Goal: Transaction & Acquisition: Purchase product/service

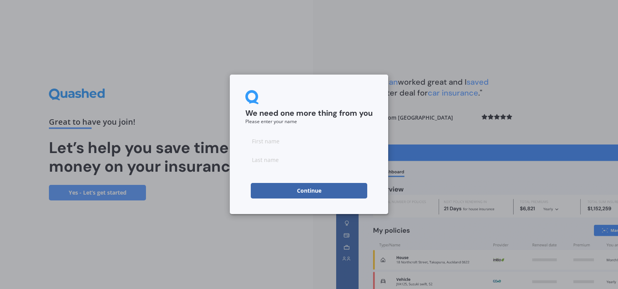
click at [325, 190] on button "Continue" at bounding box center [309, 191] width 116 height 16
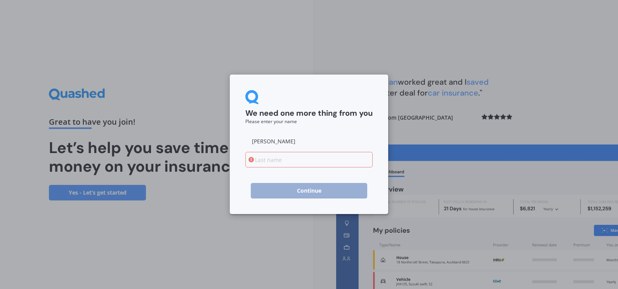
type input "[PERSON_NAME]"
drag, startPoint x: 169, startPoint y: 227, endPoint x: 175, endPoint y: 225, distance: 6.4
click at [174, 226] on div "We need one more thing from you Please enter your name [PERSON_NAME] Continue" at bounding box center [309, 144] width 618 height 289
click at [259, 160] on input at bounding box center [308, 160] width 127 height 16
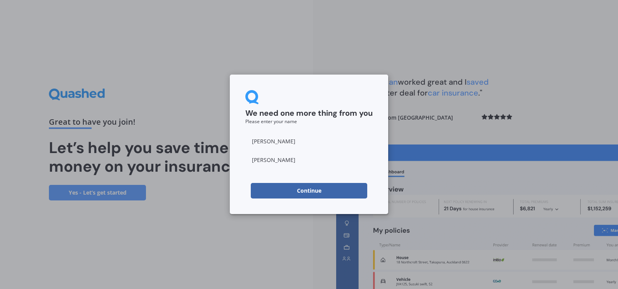
type input "[PERSON_NAME]"
click at [298, 189] on button "Continue" at bounding box center [309, 191] width 116 height 16
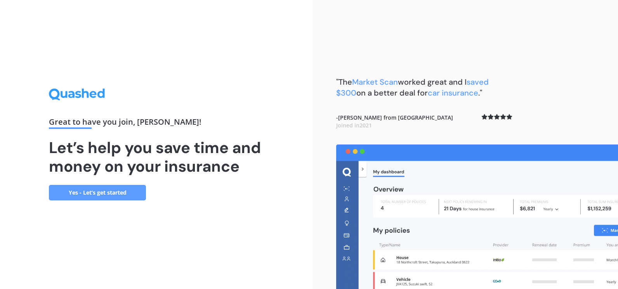
click at [89, 189] on link "Yes - Let’s get started" at bounding box center [97, 193] width 97 height 16
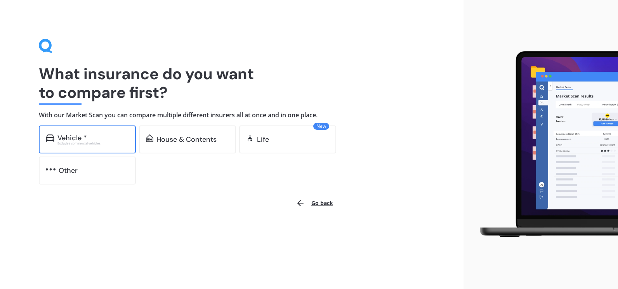
click at [69, 134] on div "Vehicle *" at bounding box center [71, 138] width 29 height 8
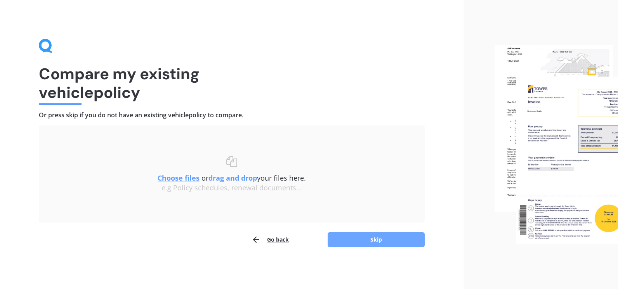
click at [357, 240] on button "Skip" at bounding box center [375, 239] width 97 height 15
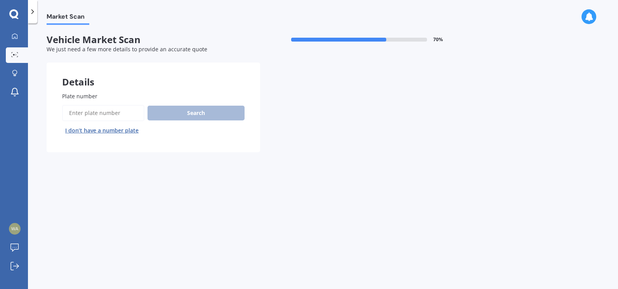
click at [86, 96] on span "Plate number" at bounding box center [79, 95] width 35 height 7
click at [86, 105] on input "Plate number" at bounding box center [103, 113] width 82 height 16
type input "KPS387"
click at [200, 113] on button "Search" at bounding box center [195, 113] width 97 height 15
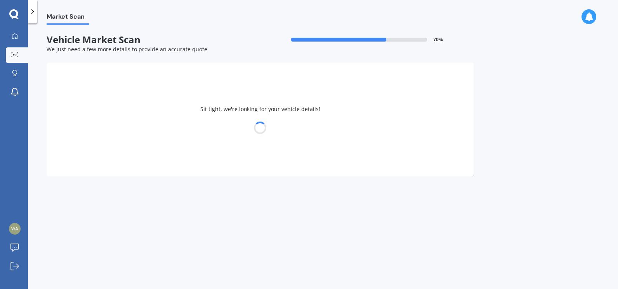
select select "TOYOTA"
select select "HIACE"
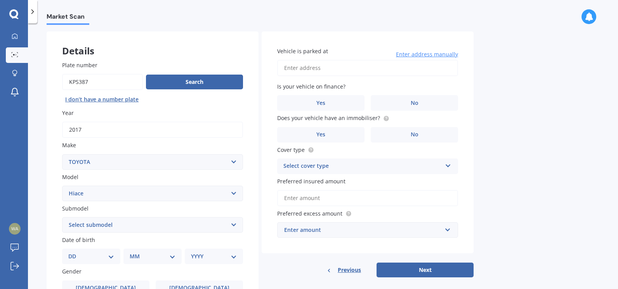
scroll to position [78, 0]
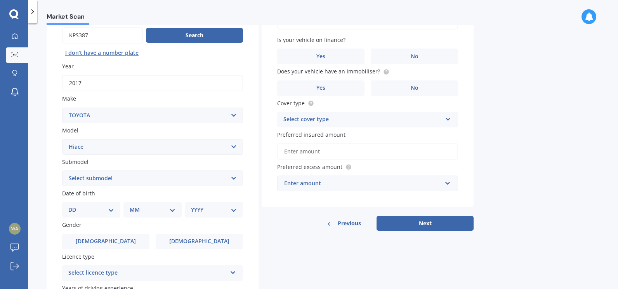
click at [231, 178] on select "Select submodel Diesel Light Van Turbo Diesel Turbo diesel 4WD Van Van petrol 4…" at bounding box center [152, 178] width 181 height 16
select select "VAN"
click at [62, 170] on select "Select submodel Diesel Light Van Turbo Diesel Turbo diesel 4WD Van Van petrol 4…" at bounding box center [152, 178] width 181 height 16
click at [110, 210] on select "DD 01 02 03 04 05 06 07 08 09 10 11 12 13 14 15 16 17 18 19 20 21 22 23 24 25 2…" at bounding box center [91, 209] width 46 height 9
select select "20"
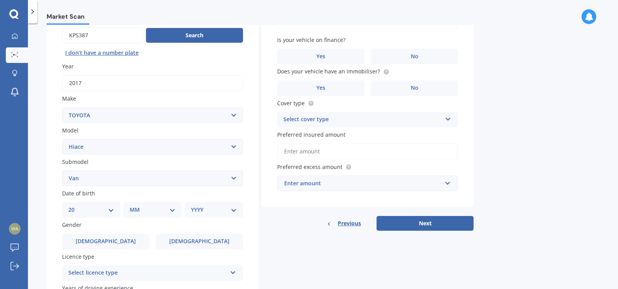
click at [74, 205] on select "DD 01 02 03 04 05 06 07 08 09 10 11 12 13 14 15 16 17 18 19 20 21 22 23 24 25 2…" at bounding box center [91, 209] width 46 height 9
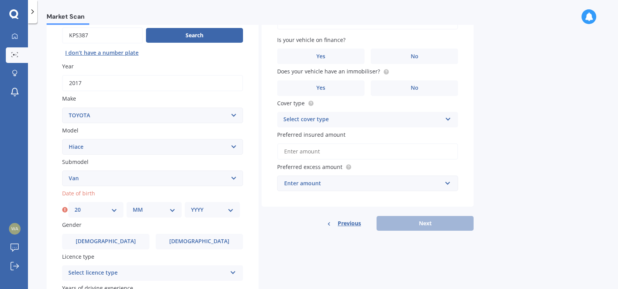
click at [173, 209] on select "MM 01 02 03 04 05 06 07 08 09 10 11 12" at bounding box center [154, 209] width 43 height 9
select select "05"
click at [133, 205] on select "MM 01 02 03 04 05 06 07 08 09 10 11 12" at bounding box center [154, 209] width 43 height 9
click at [232, 209] on select "YYYY 2025 2024 2023 2022 2021 2020 2019 2018 2017 2016 2015 2014 2013 2012 2011…" at bounding box center [212, 209] width 43 height 9
select select "1961"
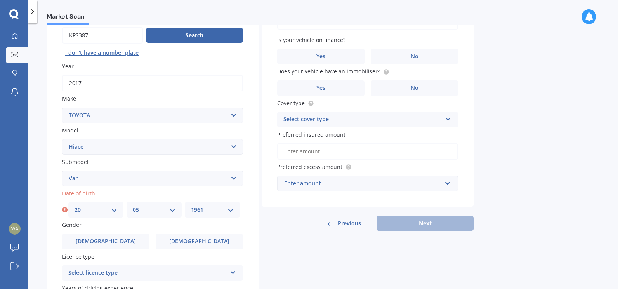
click at [191, 205] on select "YYYY 2025 2024 2023 2022 2021 2020 2019 2018 2017 2016 2015 2014 2013 2012 2011…" at bounding box center [212, 209] width 43 height 9
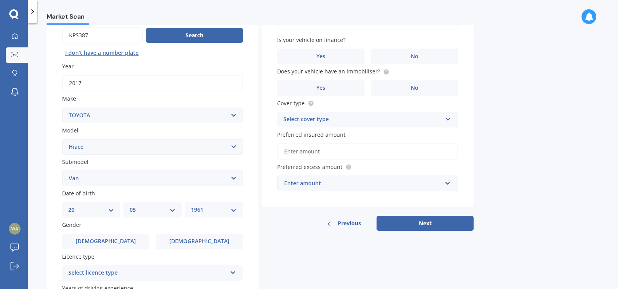
scroll to position [155, 0]
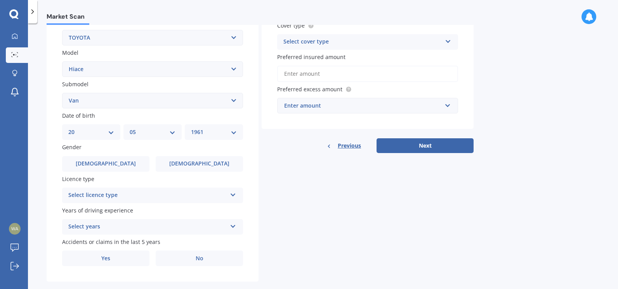
click at [234, 196] on icon at bounding box center [233, 192] width 7 height 5
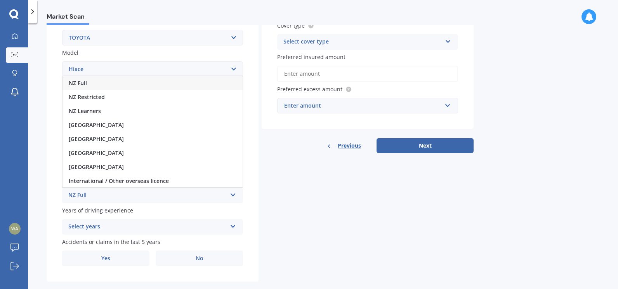
click at [77, 85] on span "NZ Full" at bounding box center [78, 82] width 18 height 7
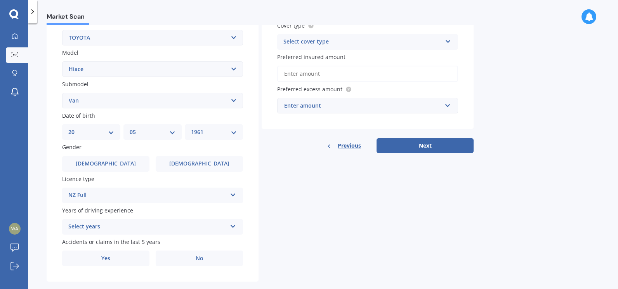
click at [232, 227] on icon at bounding box center [233, 224] width 7 height 5
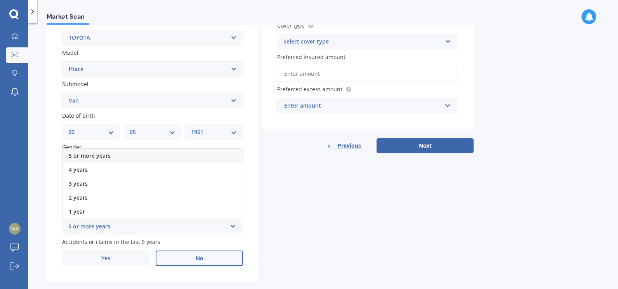
click at [208, 258] on label "No" at bounding box center [199, 258] width 87 height 16
click at [0, 0] on input "No" at bounding box center [0, 0] width 0 height 0
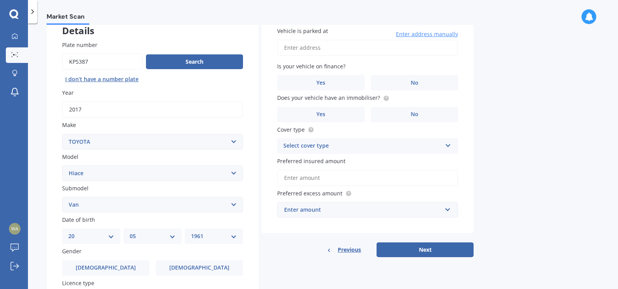
scroll to position [0, 0]
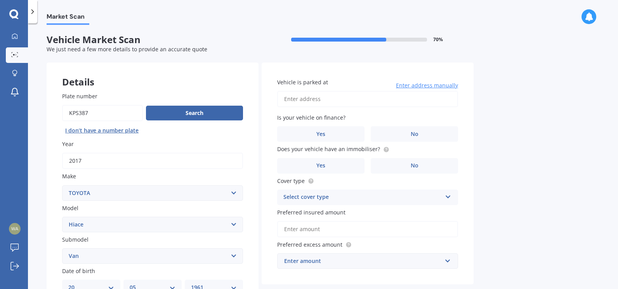
click at [291, 98] on input "Vehicle is parked at" at bounding box center [367, 99] width 181 height 16
type input "[STREET_ADDRESS][PERSON_NAME]"
click at [428, 137] on label "No" at bounding box center [413, 134] width 87 height 16
click at [0, 0] on input "No" at bounding box center [0, 0] width 0 height 0
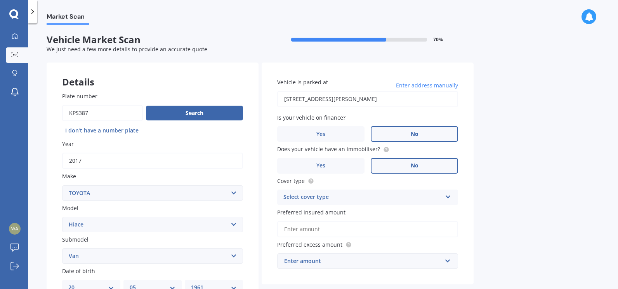
click at [410, 165] on label "No" at bounding box center [413, 166] width 87 height 16
click at [0, 0] on input "No" at bounding box center [0, 0] width 0 height 0
click at [446, 194] on icon at bounding box center [448, 194] width 7 height 5
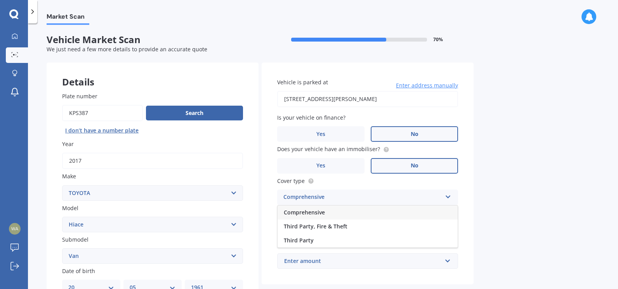
click at [314, 209] on span "Comprehensive" at bounding box center [304, 211] width 41 height 7
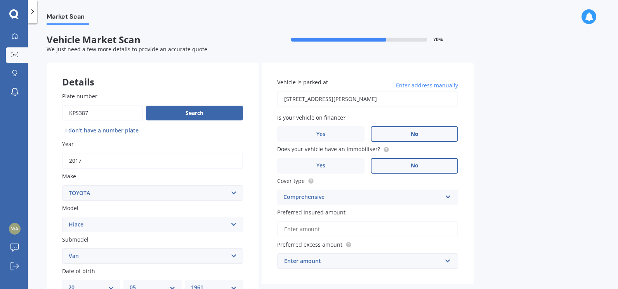
click at [300, 228] on input "Preferred insured amount" at bounding box center [367, 229] width 181 height 16
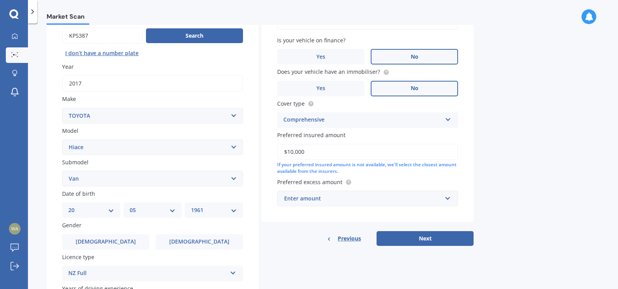
scroll to position [78, 0]
type input "$10,000"
click at [445, 200] on input "text" at bounding box center [365, 197] width 174 height 15
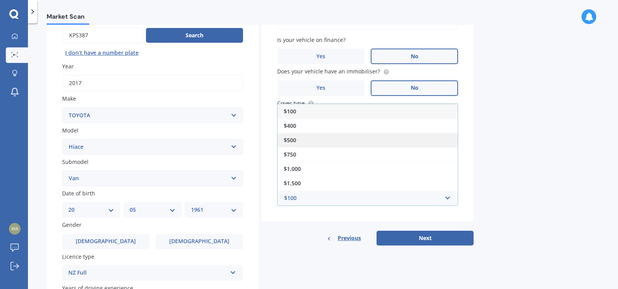
click at [303, 140] on div "$500" at bounding box center [367, 140] width 180 height 14
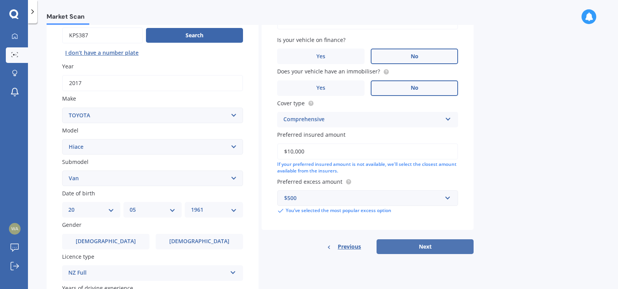
click at [426, 246] on button "Next" at bounding box center [424, 246] width 97 height 15
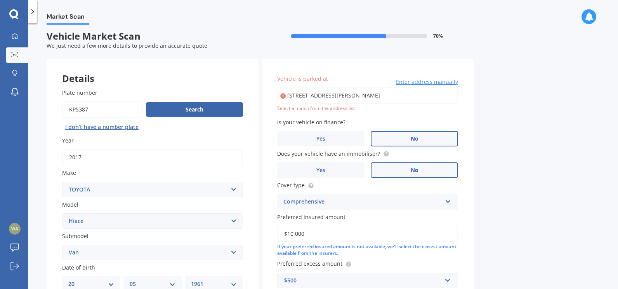
scroll to position [0, 0]
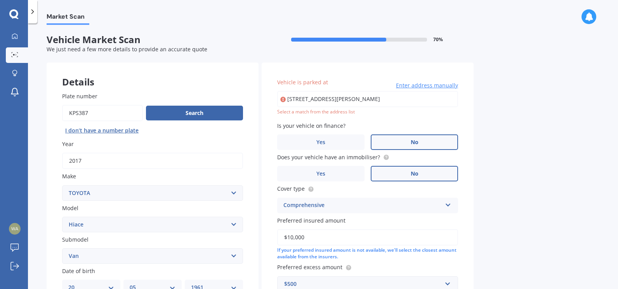
click at [391, 100] on input "[STREET_ADDRESS][PERSON_NAME]" at bounding box center [367, 99] width 181 height 16
click at [342, 113] on div "Select a match from the address list" at bounding box center [367, 112] width 181 height 7
click at [410, 84] on span "Enter address manually" at bounding box center [427, 85] width 62 height 8
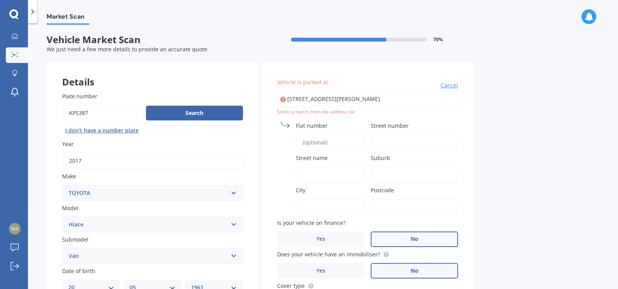
click at [443, 85] on span "Cancel" at bounding box center [448, 85] width 17 height 8
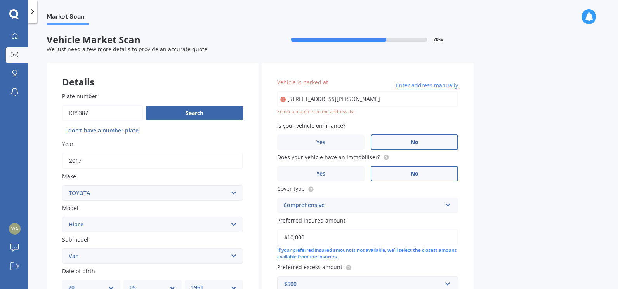
scroll to position [168, 0]
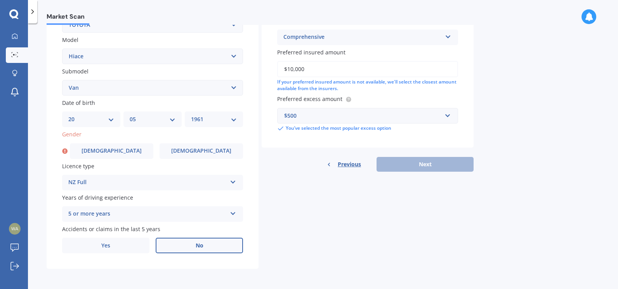
click at [415, 163] on div "Previous Next" at bounding box center [367, 164] width 212 height 15
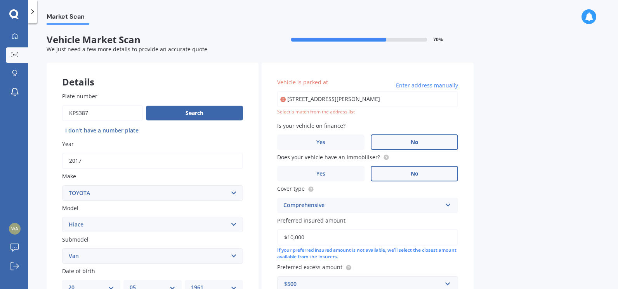
click at [282, 100] on icon at bounding box center [282, 99] width 5 height 8
click at [283, 99] on icon at bounding box center [282, 99] width 5 height 8
click at [334, 96] on input "[STREET_ADDRESS][PERSON_NAME]" at bounding box center [367, 99] width 181 height 16
type input "[STREET_ADDRESS][PERSON_NAME]"
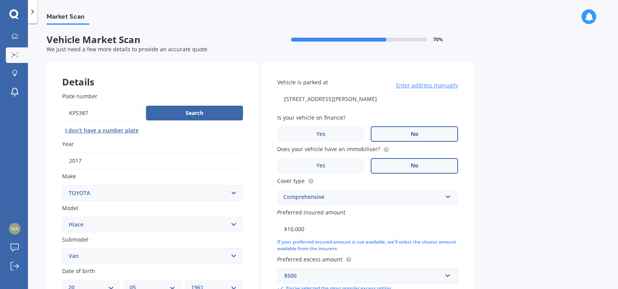
scroll to position [116, 0]
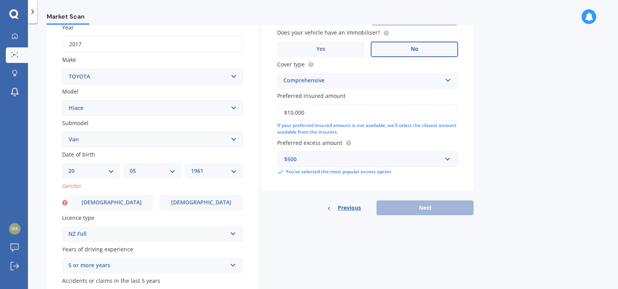
click at [422, 209] on div "Previous Next" at bounding box center [367, 207] width 212 height 15
click at [122, 202] on label "[DEMOGRAPHIC_DATA]" at bounding box center [111, 203] width 83 height 16
click at [0, 0] on input "[DEMOGRAPHIC_DATA]" at bounding box center [0, 0] width 0 height 0
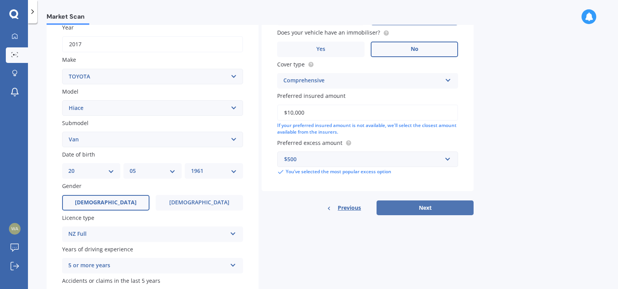
click at [424, 206] on button "Next" at bounding box center [424, 207] width 97 height 15
select select "20"
select select "05"
select select "1961"
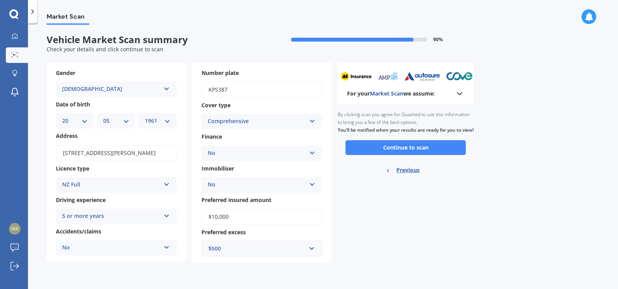
scroll to position [0, 0]
click at [406, 155] on button "Continue to scan" at bounding box center [405, 147] width 120 height 15
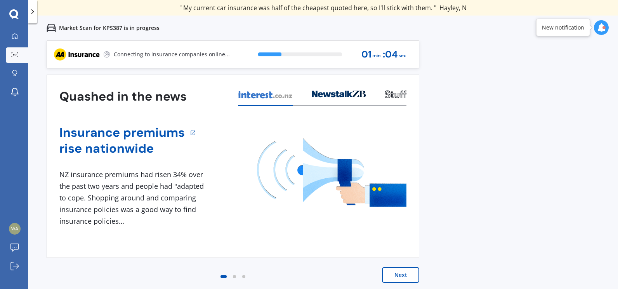
click at [406, 273] on button "Next" at bounding box center [400, 275] width 37 height 16
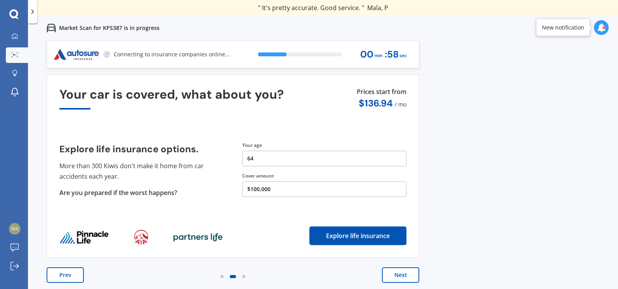
click at [406, 273] on button "Next" at bounding box center [400, 275] width 37 height 16
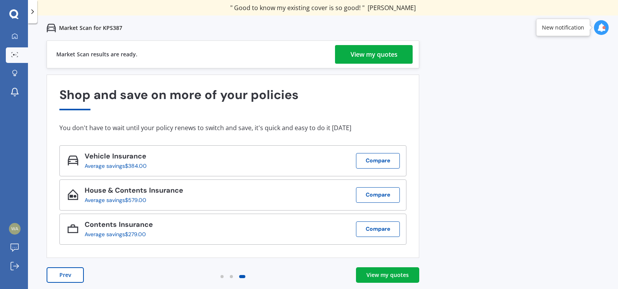
click at [373, 53] on div "View my quotes" at bounding box center [373, 54] width 47 height 19
